Goal: Task Accomplishment & Management: Manage account settings

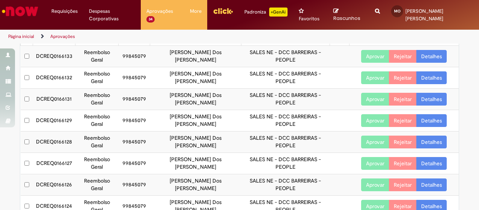
scroll to position [88, 0]
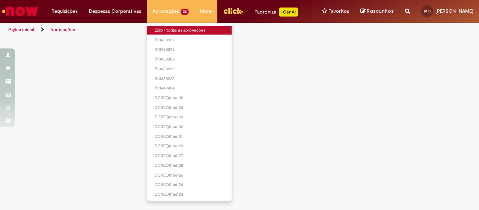
click at [158, 28] on link "Exibir todas as aprovações" at bounding box center [189, 30] width 84 height 8
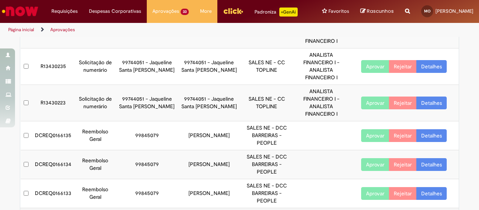
scroll to position [225, 0]
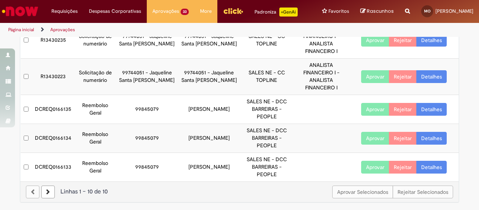
click at [46, 196] on link at bounding box center [48, 191] width 14 height 13
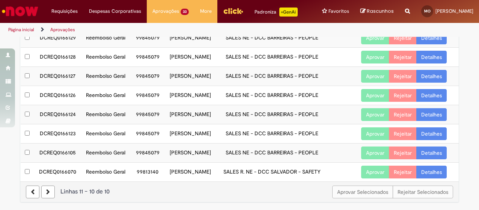
scroll to position [121, 0]
click at [41, 193] on link at bounding box center [48, 191] width 14 height 13
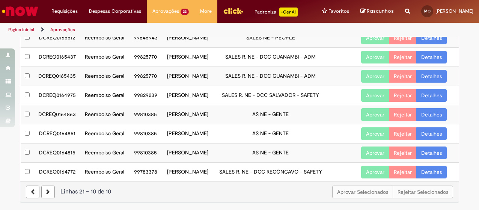
click at [50, 192] on link at bounding box center [48, 191] width 14 height 13
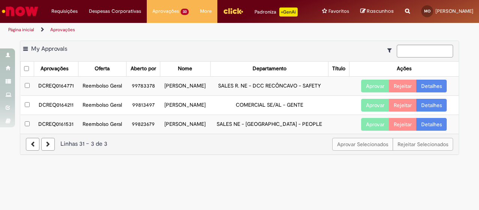
scroll to position [0, 0]
click at [428, 131] on link "Detalhes" at bounding box center [431, 124] width 30 height 13
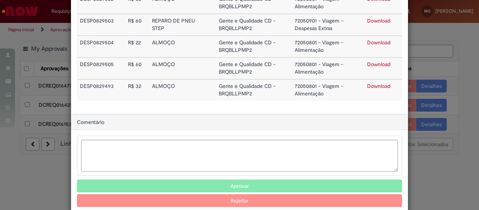
scroll to position [319, 0]
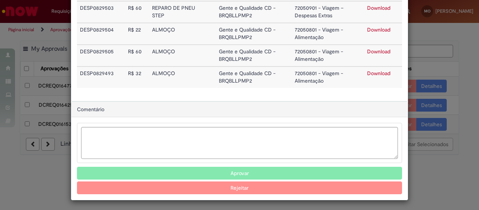
click at [263, 174] on button "Aprovar" at bounding box center [239, 173] width 325 height 13
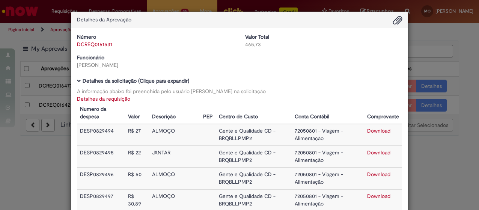
scroll to position [0, 0]
click at [429, 71] on div "Detalhes da Aprovação Número DCREQ0161531 Valor Total 465,73 Funcionário Ingrid…" at bounding box center [239, 105] width 479 height 210
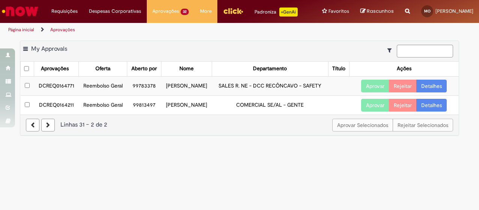
click at [440, 111] on link "Detalhes" at bounding box center [431, 105] width 30 height 13
click at [427, 111] on link "Detalhes" at bounding box center [431, 105] width 30 height 13
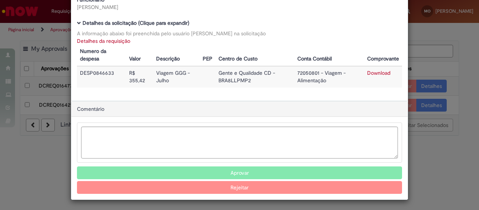
scroll to position [57, 0]
click at [376, 71] on link "Download" at bounding box center [378, 73] width 23 height 7
click at [212, 169] on button "Aprovar" at bounding box center [239, 173] width 325 height 13
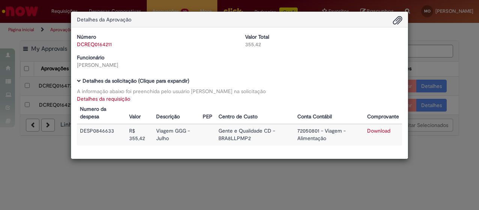
scroll to position [0, 0]
click at [164, 169] on div "Detalhes da Aprovação Número DCREQ0164211 Valor Total 355,42 Funcionário Marian…" at bounding box center [239, 105] width 479 height 210
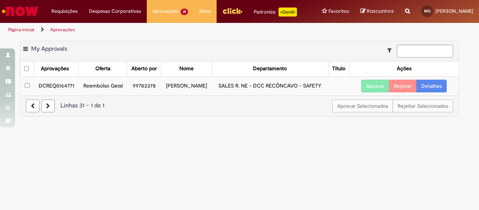
click at [441, 92] on link "Detalhes" at bounding box center [431, 86] width 30 height 13
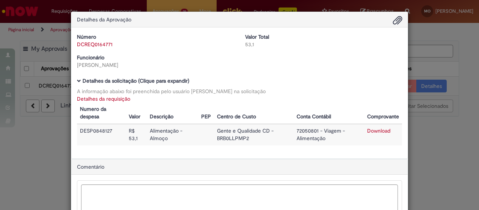
click at [262, 83] on h5 "Detalhes da solicitação (Clique para expandir)" at bounding box center [239, 81] width 325 height 6
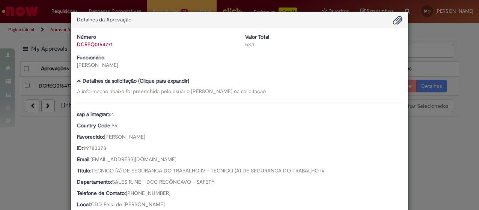
click at [77, 80] on span "Ambev Approval Modal" at bounding box center [79, 81] width 4 height 4
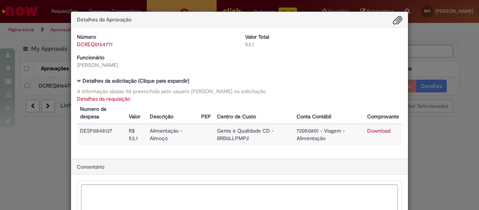
click at [77, 80] on span "Ambev Approval Modal" at bounding box center [79, 81] width 4 height 4
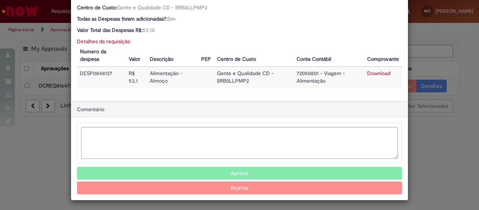
scroll to position [265, 0]
click at [192, 170] on button "Aprovar" at bounding box center [239, 173] width 325 height 13
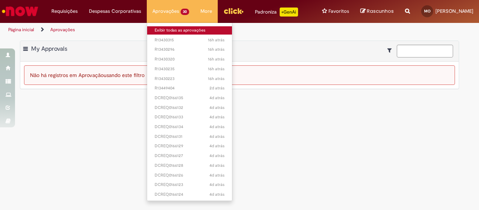
click at [165, 27] on link "Exibir todas as aprovações" at bounding box center [189, 30] width 85 height 8
click at [170, 30] on link "Exibir todas as aprovações" at bounding box center [189, 30] width 85 height 8
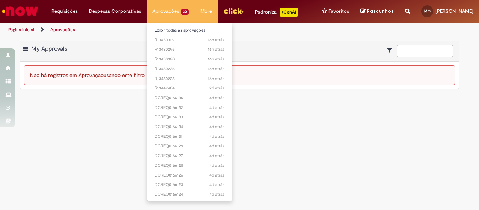
click at [149, 10] on li "Aprovações 30 Exibir todas as aprovações 16h atrás 16 horas atrás R13430315 16h…" at bounding box center [171, 11] width 48 height 23
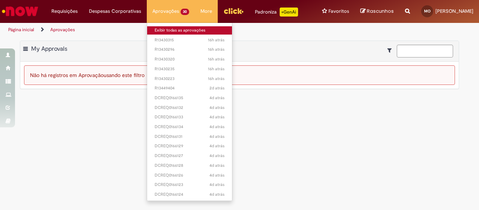
click at [157, 28] on link "Exibir todas as aprovações" at bounding box center [189, 30] width 85 height 8
click at [164, 32] on link "Exibir todas as aprovações" at bounding box center [189, 30] width 85 height 8
click at [155, 27] on link "Exibir todas as aprovações" at bounding box center [189, 30] width 85 height 8
click at [172, 31] on link "Exibir todas as aprovações" at bounding box center [189, 30] width 85 height 8
click at [158, 30] on link "Exibir todas as aprovações" at bounding box center [189, 30] width 85 height 8
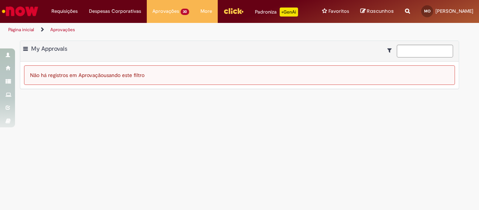
click at [189, 44] on main "Aprovações Exportar como PDF Exportar como Excel Exportar como CSV My Approvals…" at bounding box center [239, 123] width 479 height 173
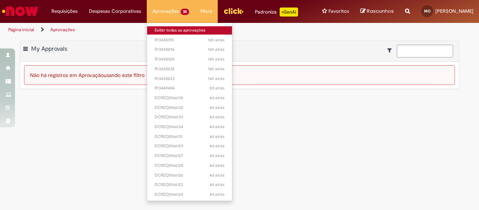
click at [177, 27] on link "Exibir todas as aprovações" at bounding box center [189, 30] width 85 height 8
